Goal: Task Accomplishment & Management: Use online tool/utility

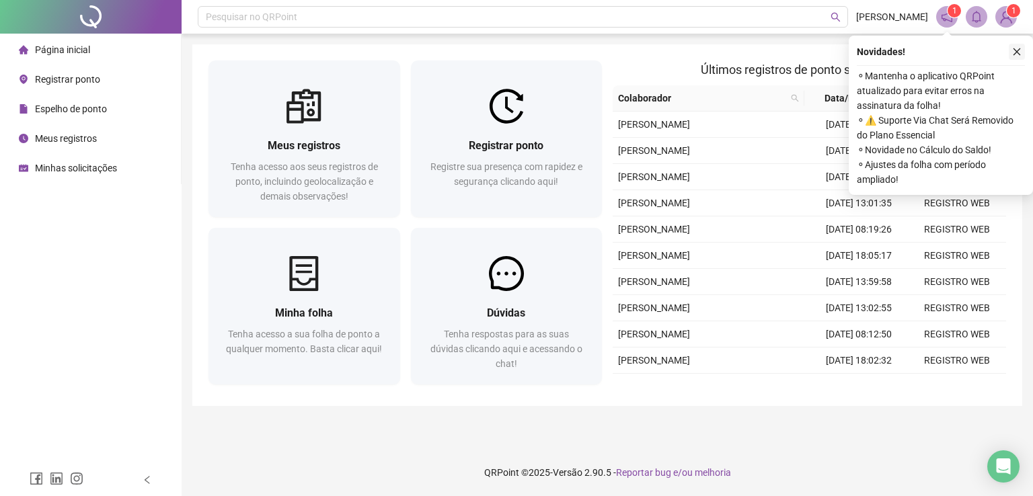
drag, startPoint x: 1015, startPoint y: 54, endPoint x: 749, endPoint y: 107, distance: 270.7
click at [1014, 54] on icon "close" at bounding box center [1016, 51] width 9 height 9
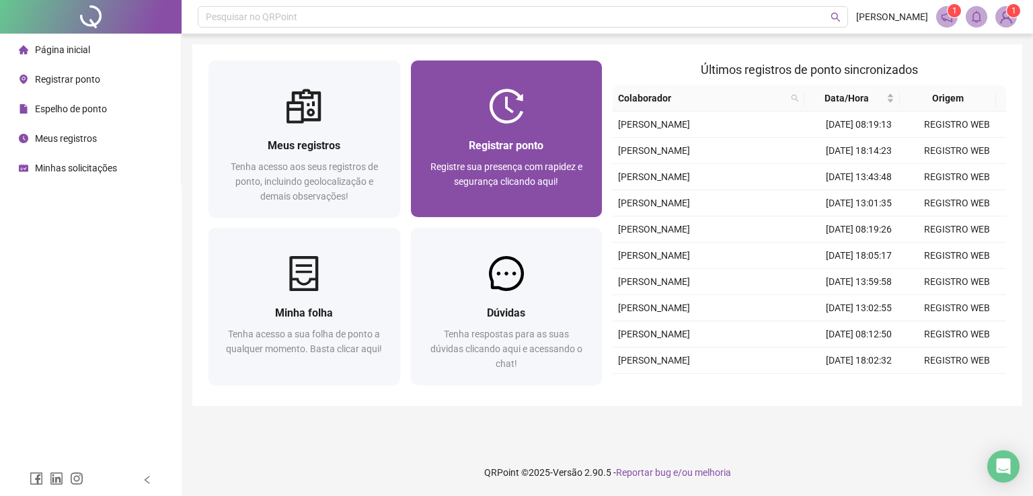
click at [507, 146] on span "Registrar ponto" at bounding box center [506, 145] width 75 height 13
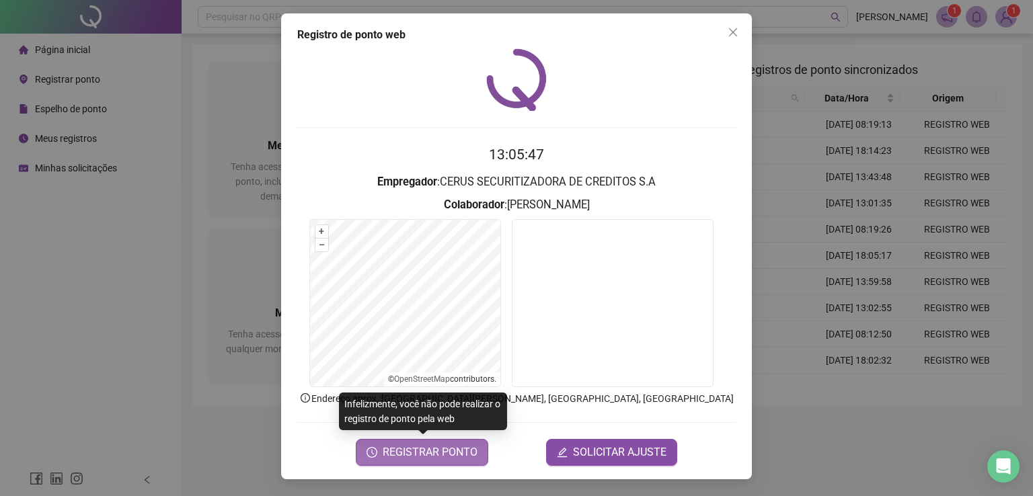
click at [423, 459] on span "REGISTRAR PONTO" at bounding box center [430, 452] width 95 height 16
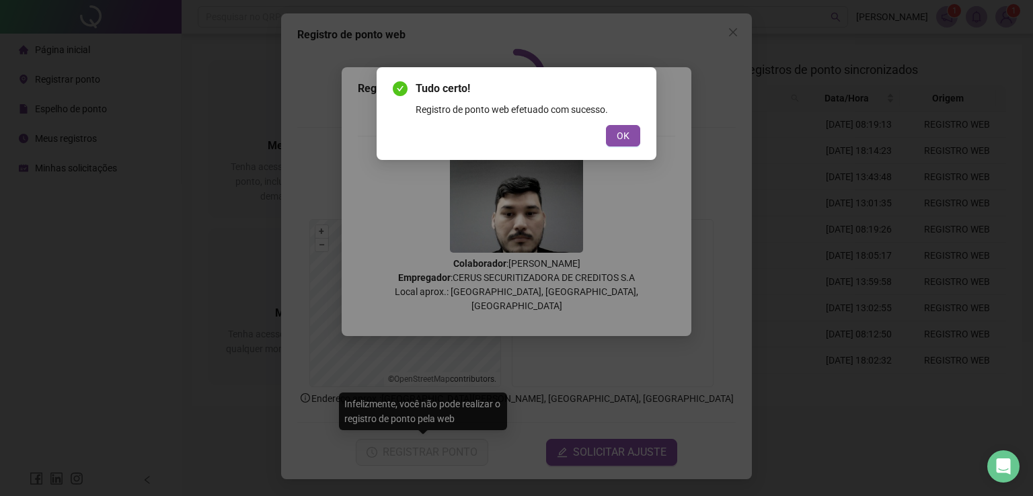
drag, startPoint x: 621, startPoint y: 130, endPoint x: 679, endPoint y: 84, distance: 74.7
click at [621, 129] on span "OK" at bounding box center [623, 135] width 13 height 15
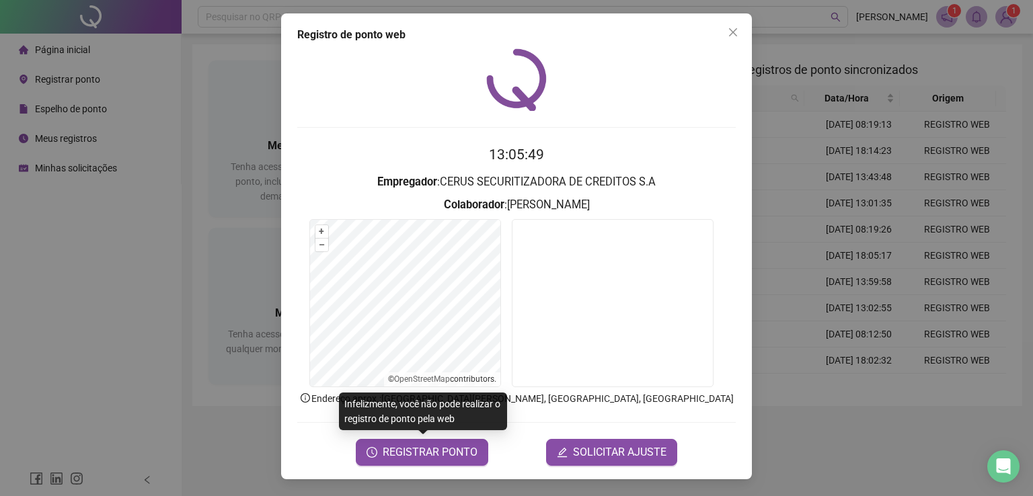
click at [729, 28] on icon "close" at bounding box center [733, 32] width 11 height 11
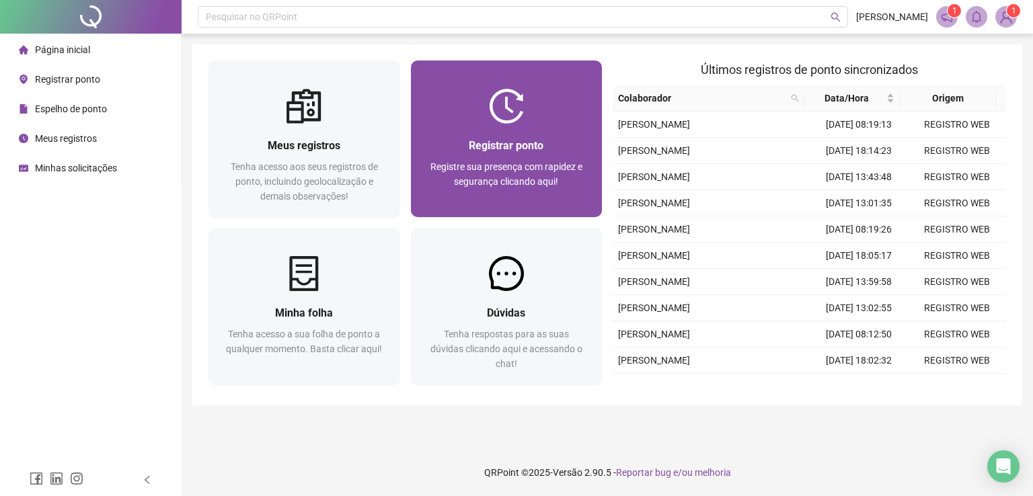
click at [537, 154] on div "Registrar ponto Registre sua presença com rapidez e segurança clicando aqui!" at bounding box center [506, 170] width 159 height 67
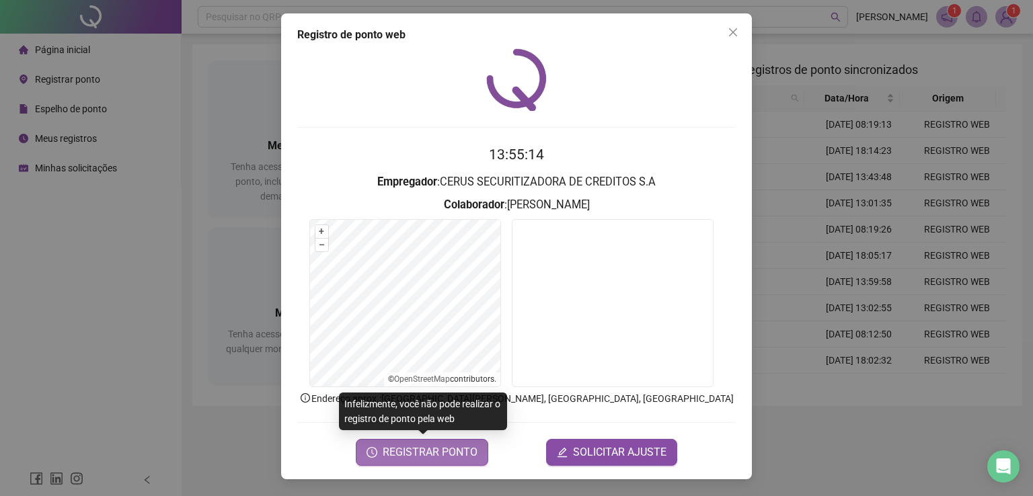
click at [438, 451] on span "REGISTRAR PONTO" at bounding box center [430, 452] width 95 height 16
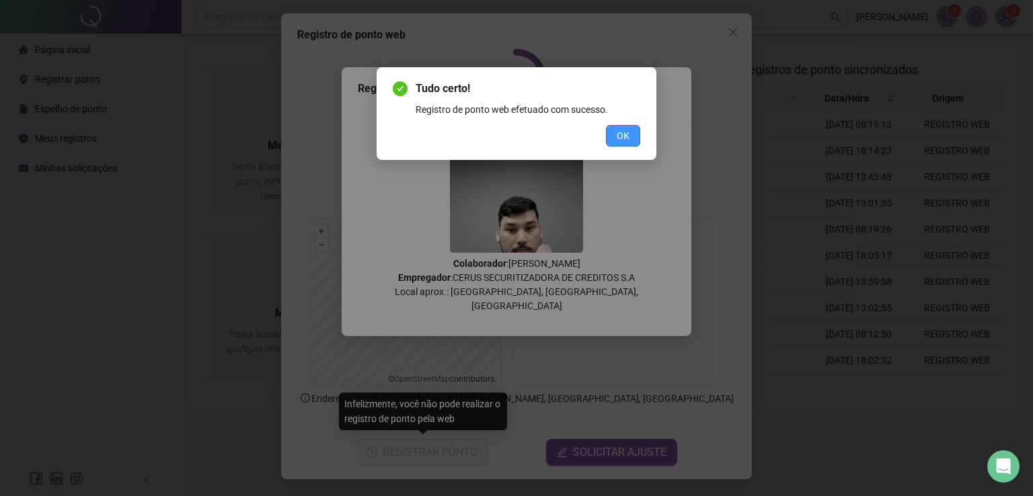
click at [629, 135] on span "OK" at bounding box center [623, 135] width 13 height 15
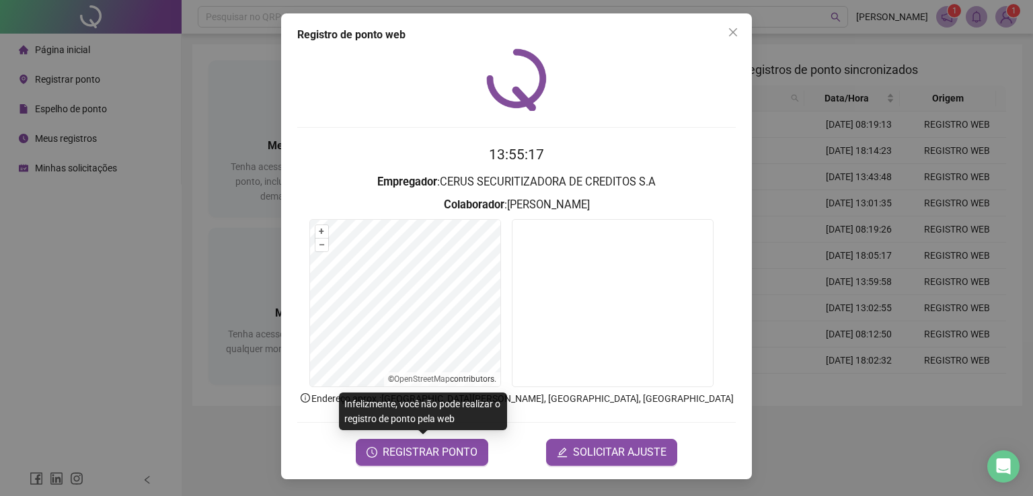
drag, startPoint x: 737, startPoint y: 31, endPoint x: 631, endPoint y: 0, distance: 110.0
click at [734, 29] on icon "close" at bounding box center [733, 32] width 11 height 11
